Goal: Task Accomplishment & Management: Manage account settings

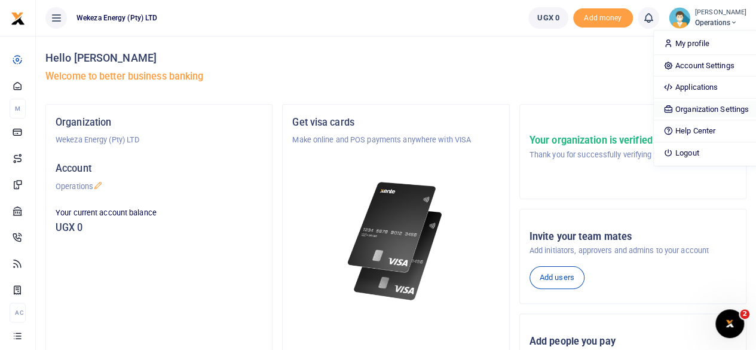
click at [691, 105] on link "Organization Settings" at bounding box center [706, 109] width 105 height 17
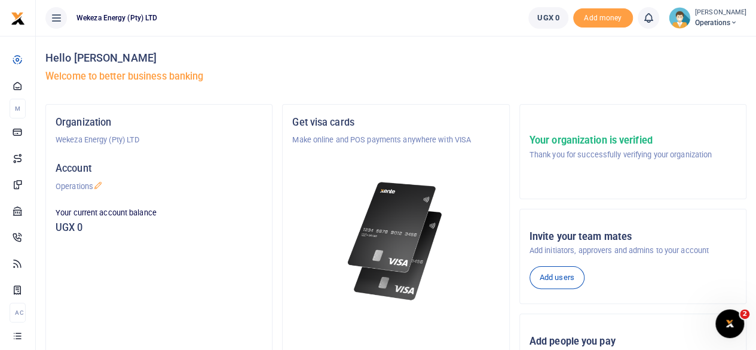
click at [50, 20] on icon at bounding box center [56, 17] width 12 height 13
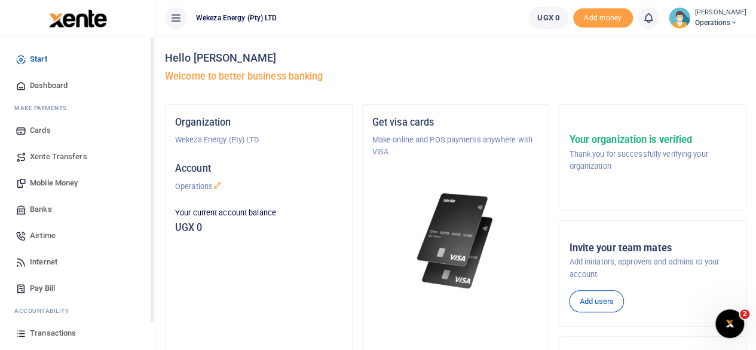
click at [172, 16] on icon at bounding box center [176, 17] width 12 height 13
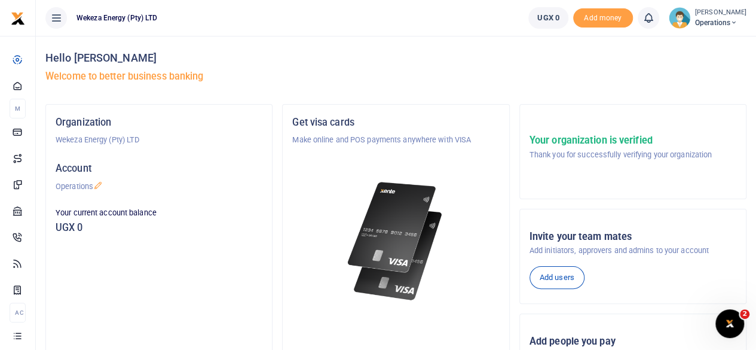
click at [730, 23] on icon at bounding box center [733, 23] width 7 height 8
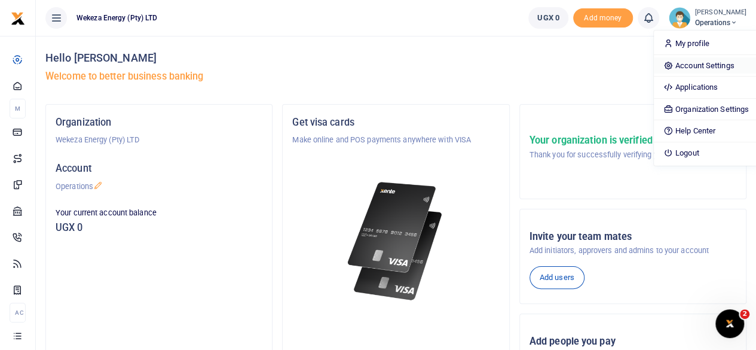
click at [695, 66] on link "Account Settings" at bounding box center [706, 65] width 105 height 17
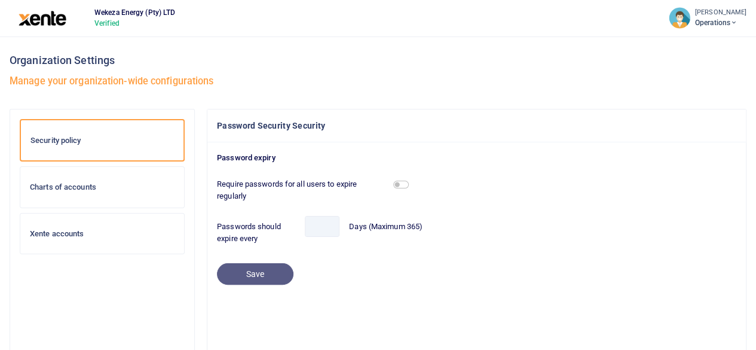
click at [79, 221] on div "Xente accounts" at bounding box center [102, 233] width 164 height 41
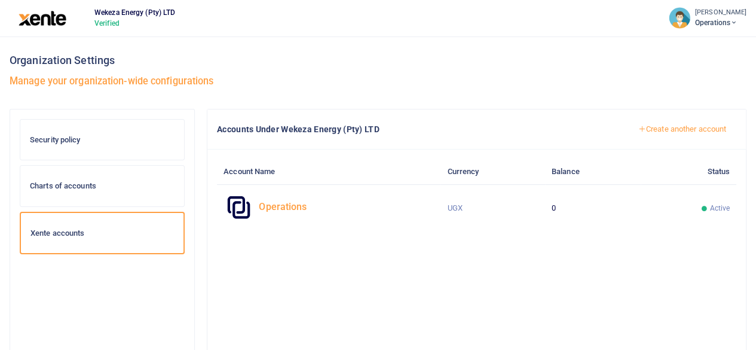
click at [55, 142] on h6 "Security policy" at bounding box center [102, 140] width 145 height 10
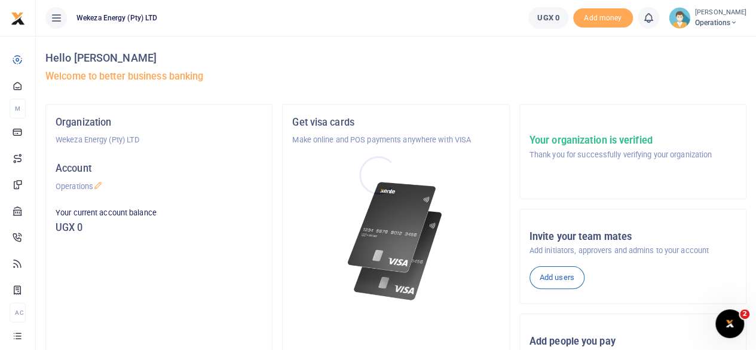
click at [708, 24] on div at bounding box center [378, 175] width 756 height 350
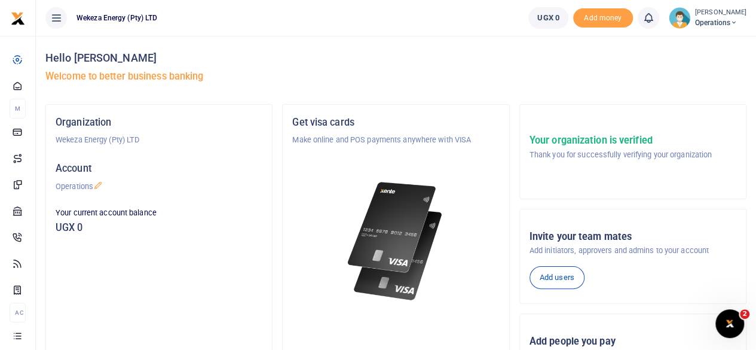
click at [730, 24] on icon at bounding box center [733, 23] width 7 height 8
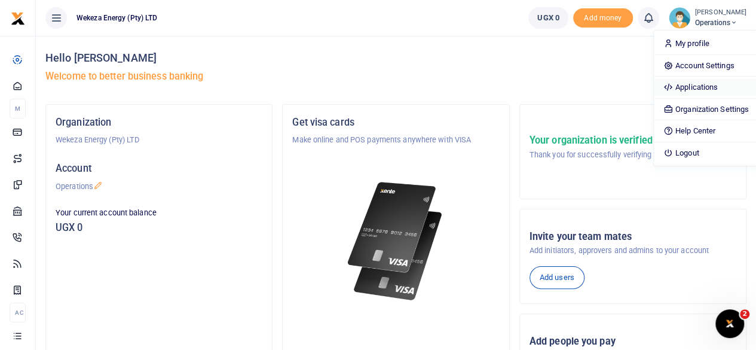
click at [683, 82] on link "Applications" at bounding box center [706, 87] width 105 height 17
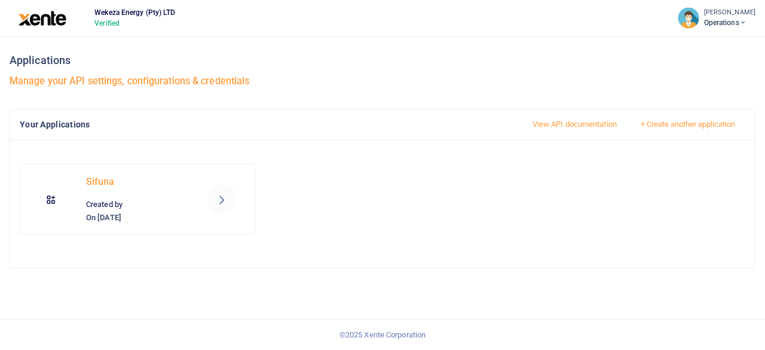
click at [225, 203] on icon at bounding box center [221, 199] width 14 height 14
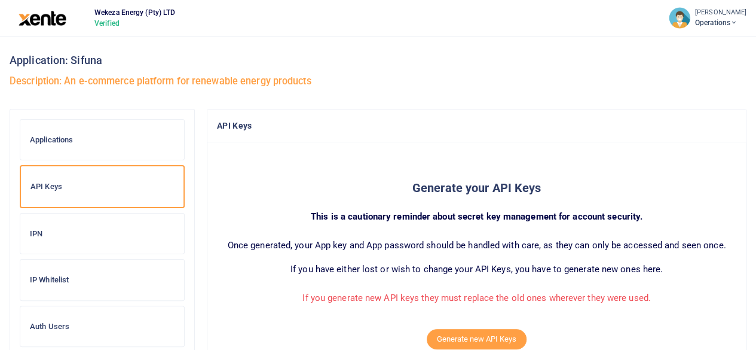
click at [723, 21] on span "Operations" at bounding box center [720, 22] width 51 height 11
click at [516, 103] on div "Application: Sifuna Description: An e-commerce platform for renewable energy pr…" at bounding box center [378, 72] width 737 height 73
click at [730, 22] on icon at bounding box center [733, 23] width 7 height 8
